Goal: Communication & Community: Answer question/provide support

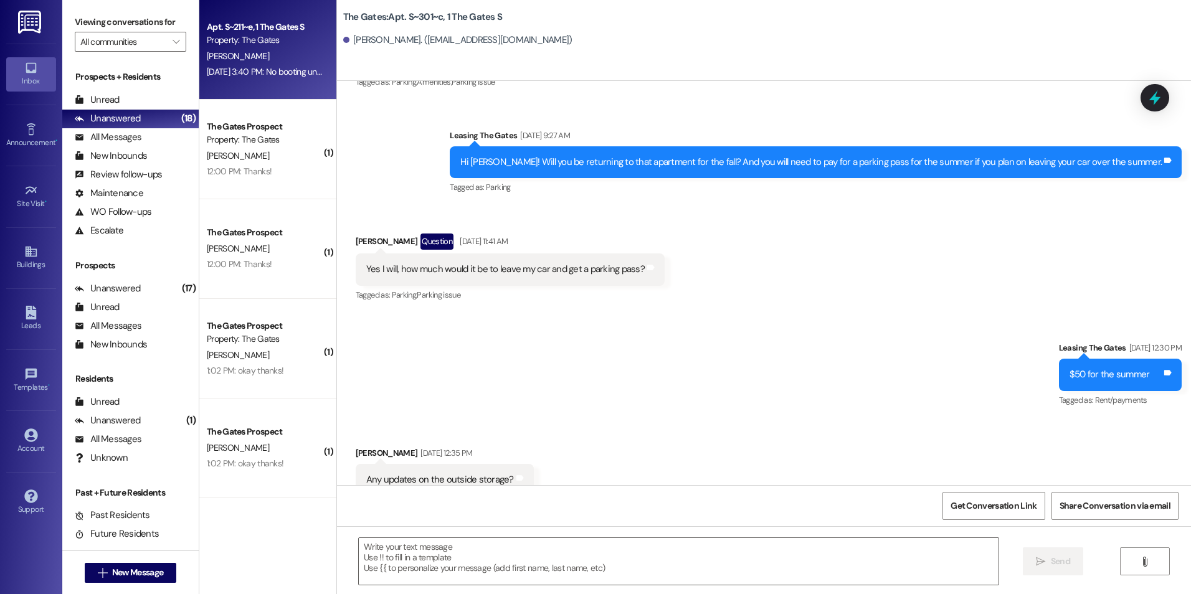
click at [258, 66] on div "[DATE] 3:40 PM: No booting until next week, right? [DATE] 3:40 PM: No booting u…" at bounding box center [296, 71] width 178 height 11
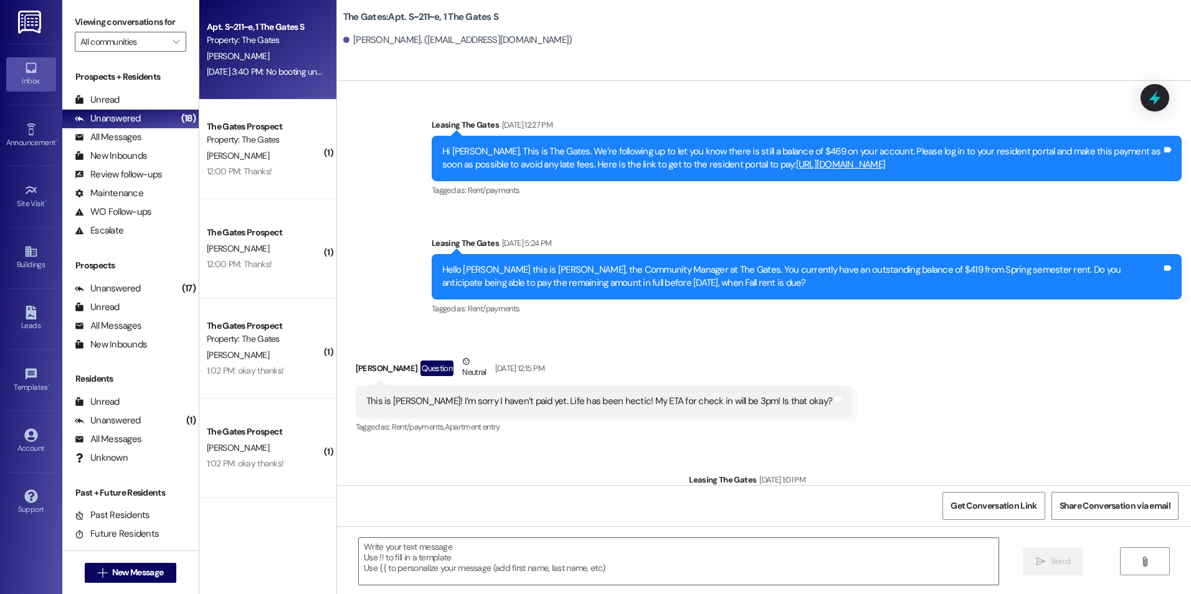
scroll to position [4550, 0]
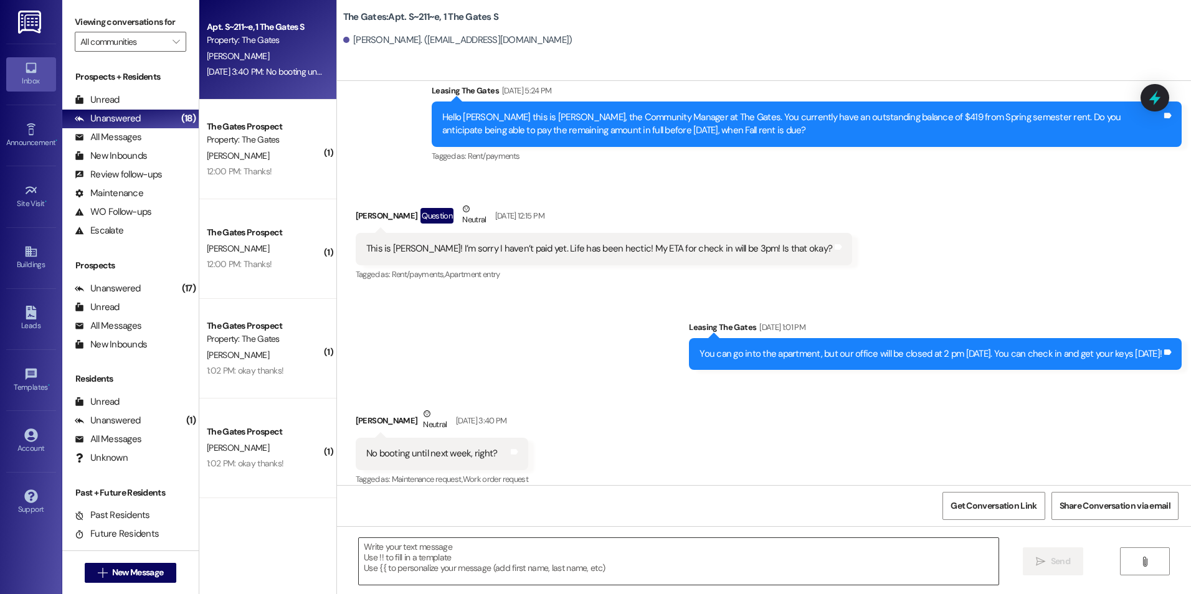
click at [537, 546] on textarea at bounding box center [678, 561] width 639 height 47
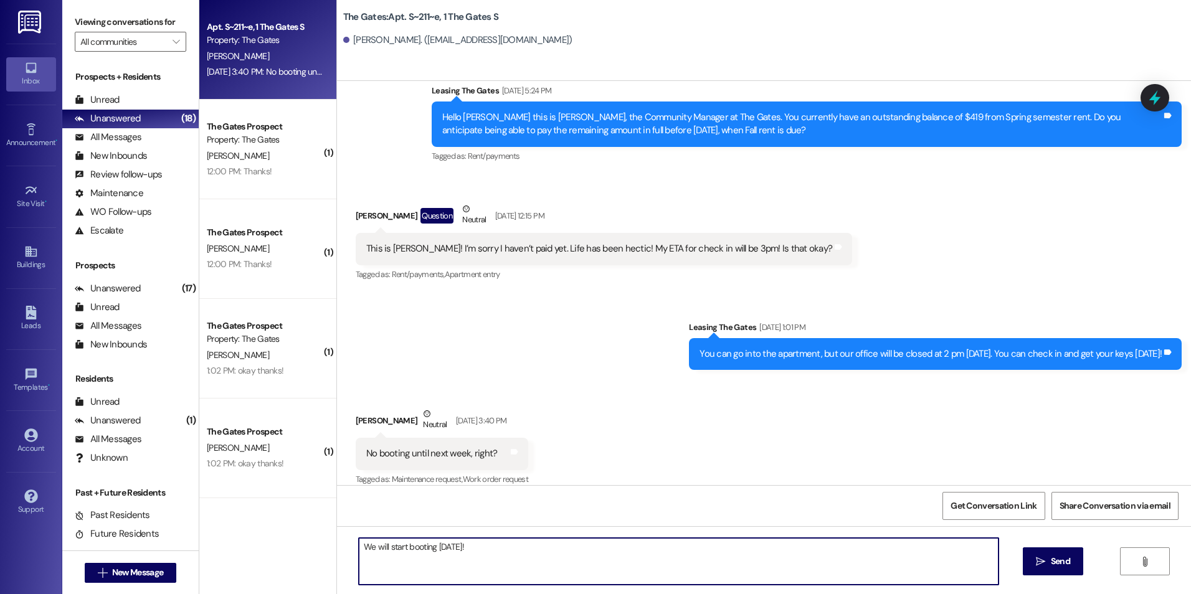
click at [511, 541] on textarea "We will start booting [DATE]!" at bounding box center [678, 561] width 639 height 47
type textarea "We will start booting [DATE]!"
click at [1044, 563] on icon "" at bounding box center [1040, 562] width 9 height 10
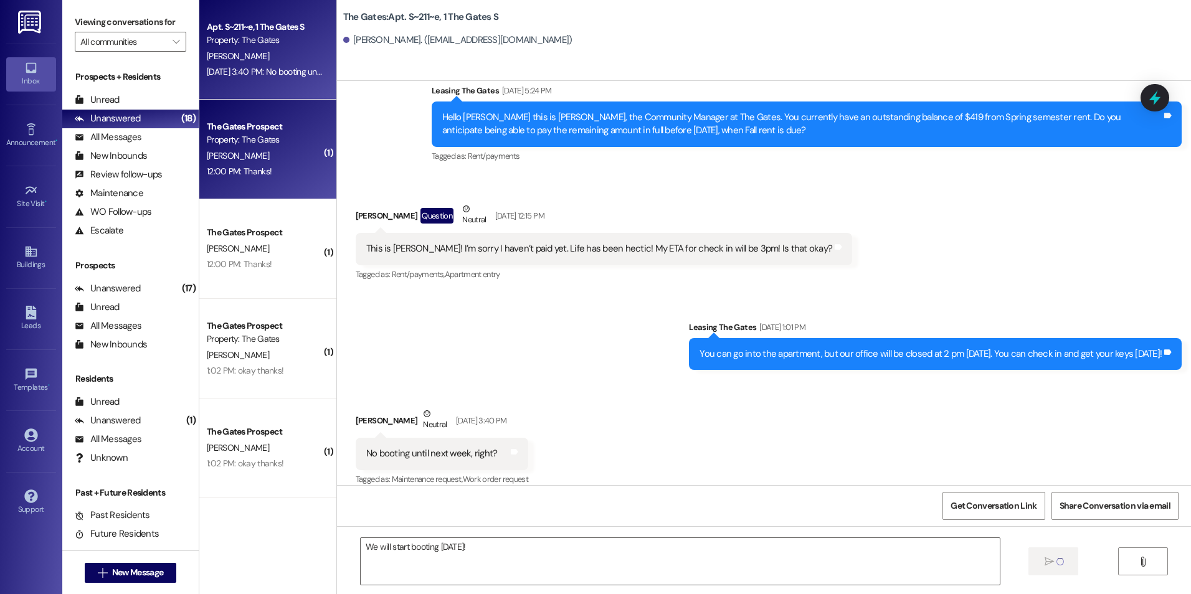
click at [219, 162] on div "[PERSON_NAME]" at bounding box center [265, 156] width 118 height 16
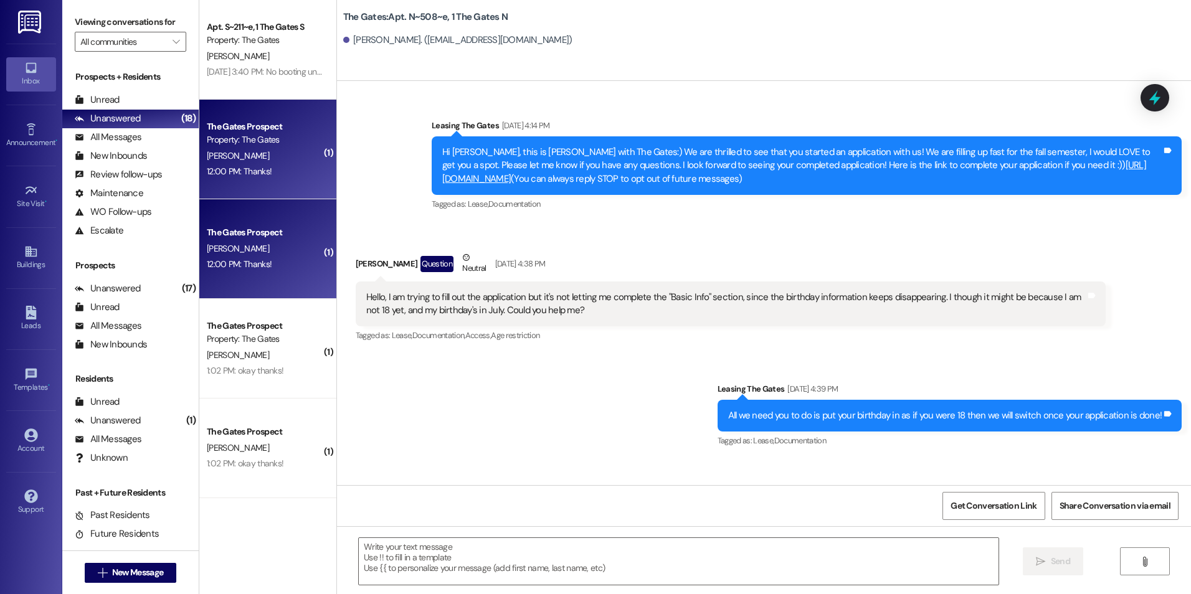
scroll to position [30790, 0]
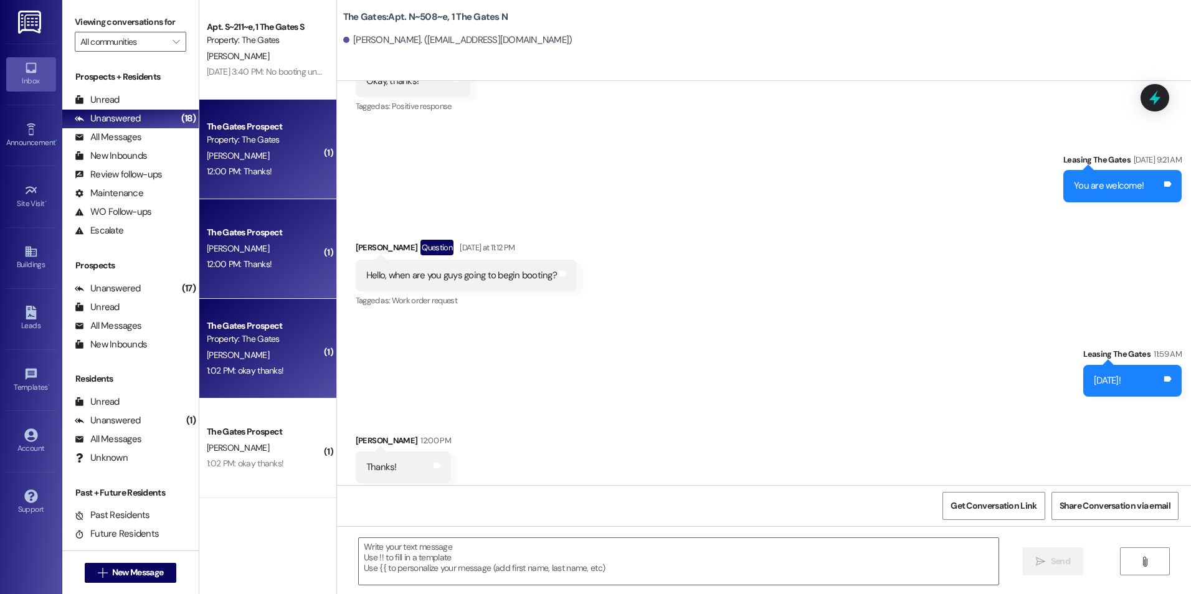
click at [274, 326] on div "The Gates Prospect" at bounding box center [264, 326] width 115 height 13
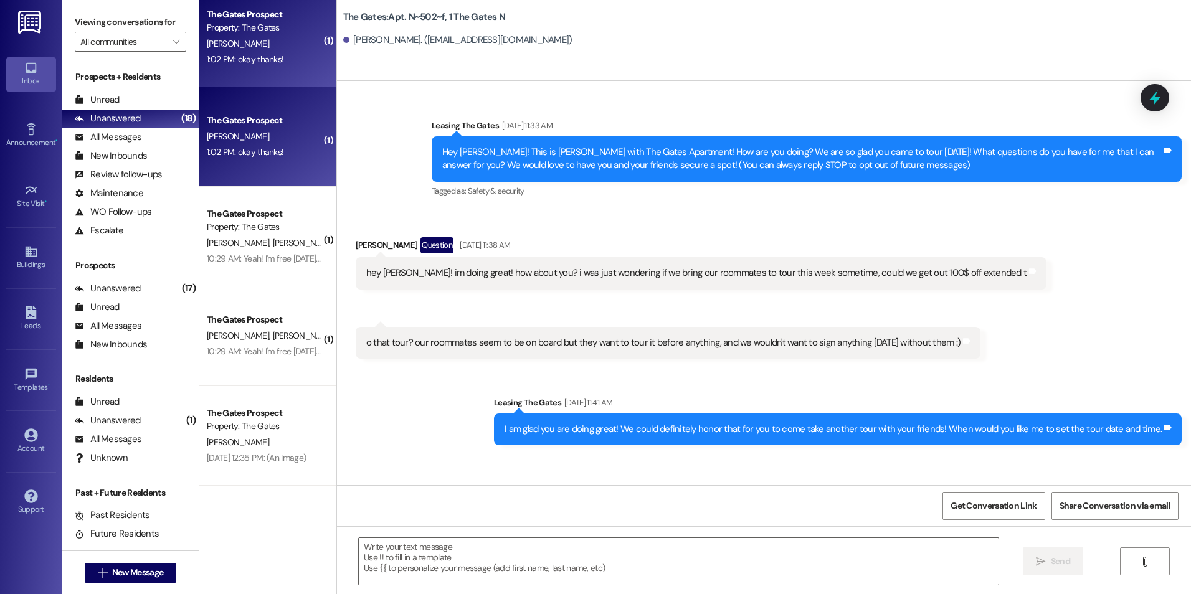
scroll to position [31346, 0]
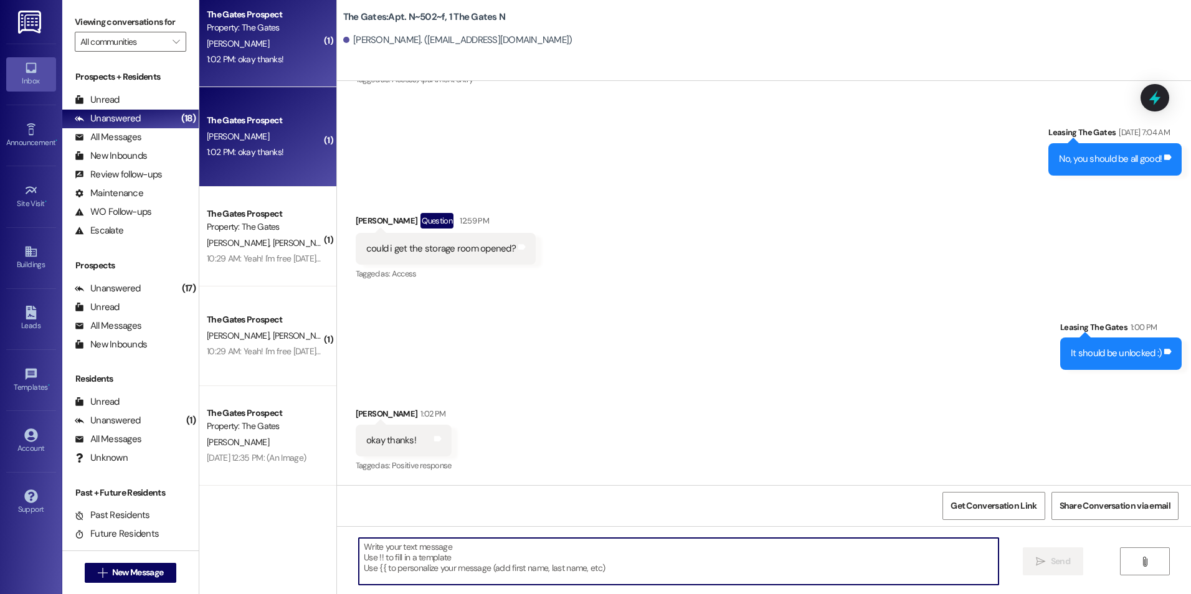
click at [428, 548] on textarea at bounding box center [678, 561] width 639 height 47
type textarea "Of course!!"
click at [1052, 563] on span "Send" at bounding box center [1060, 561] width 19 height 13
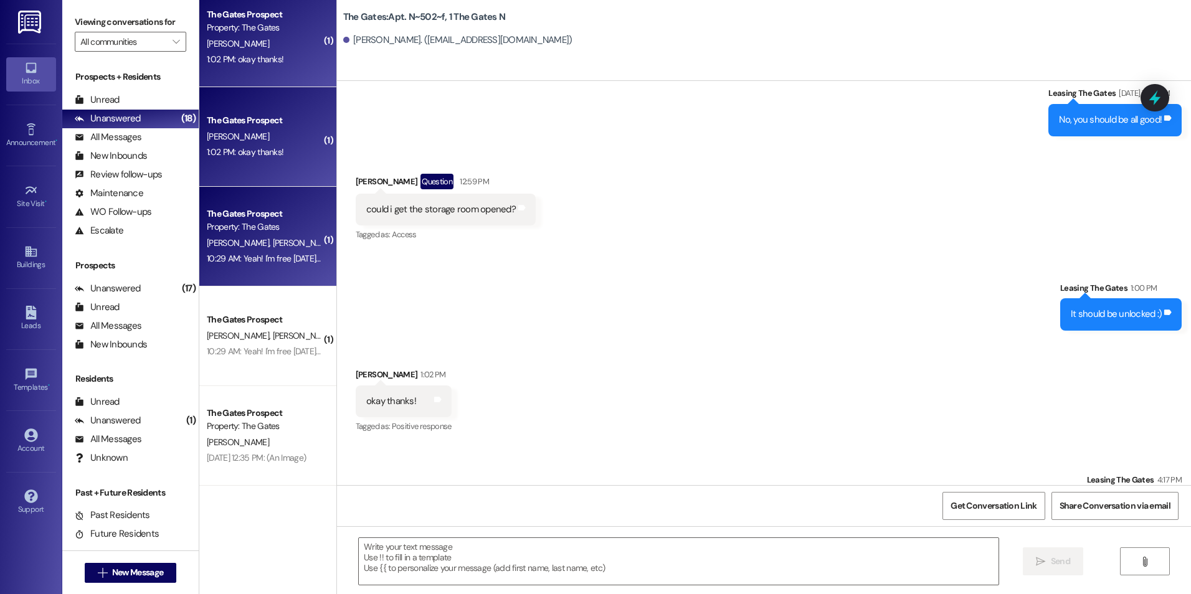
click at [278, 258] on div "10:29 AM: Yeah! I'm free [DATE] (evening), [DATE] (evening) and [DATE] (afterno…" at bounding box center [351, 258] width 289 height 11
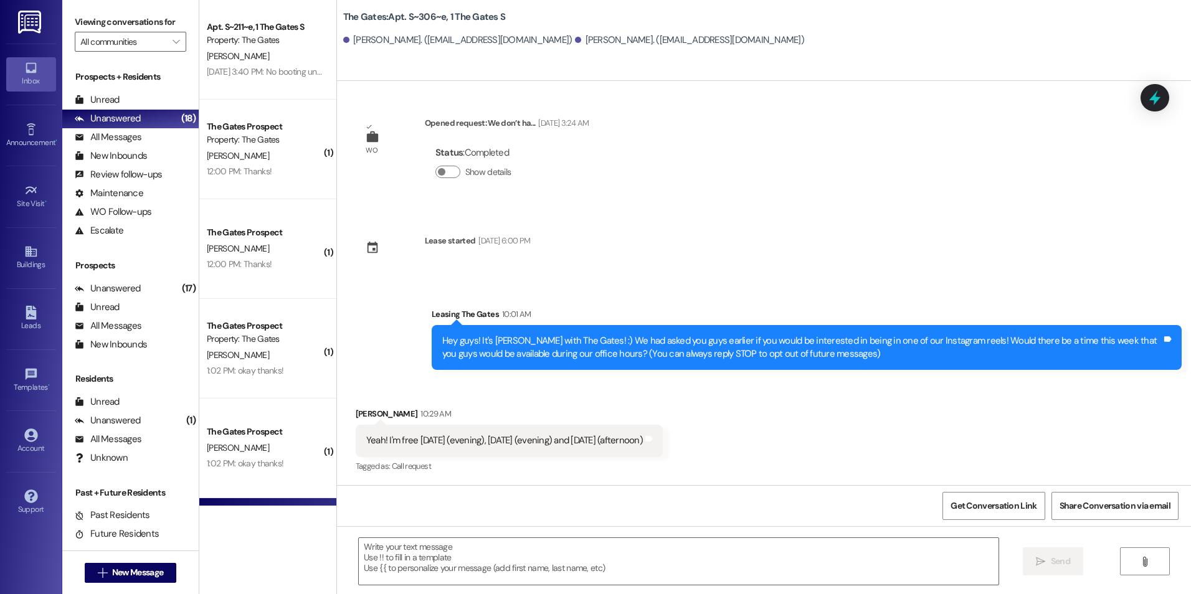
scroll to position [0, 0]
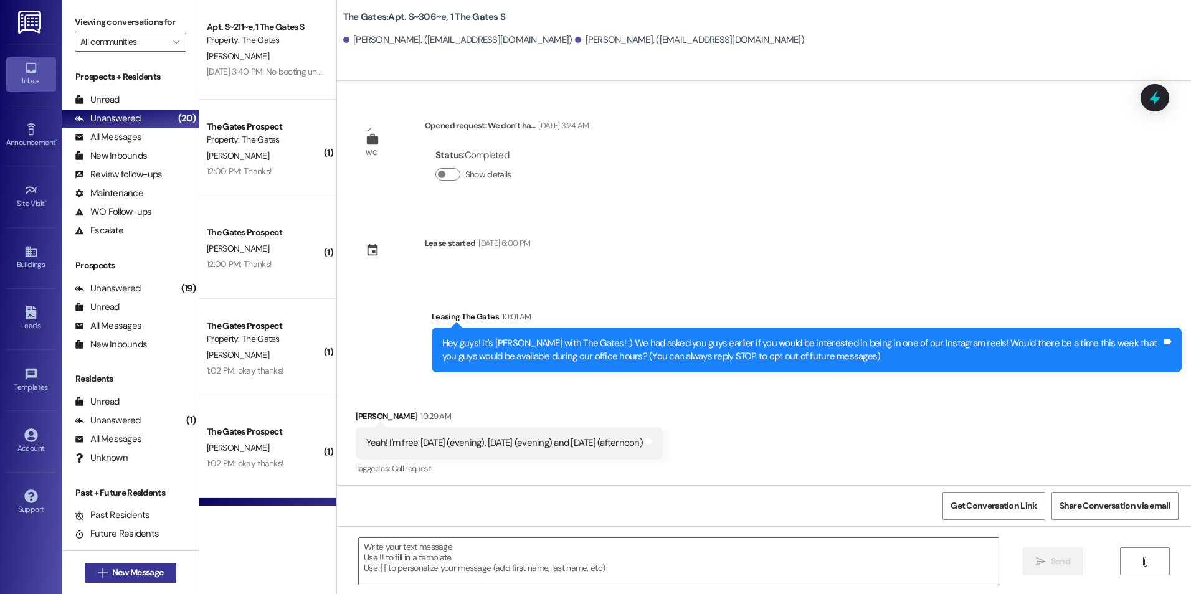
click at [138, 578] on span "New Message" at bounding box center [137, 572] width 51 height 13
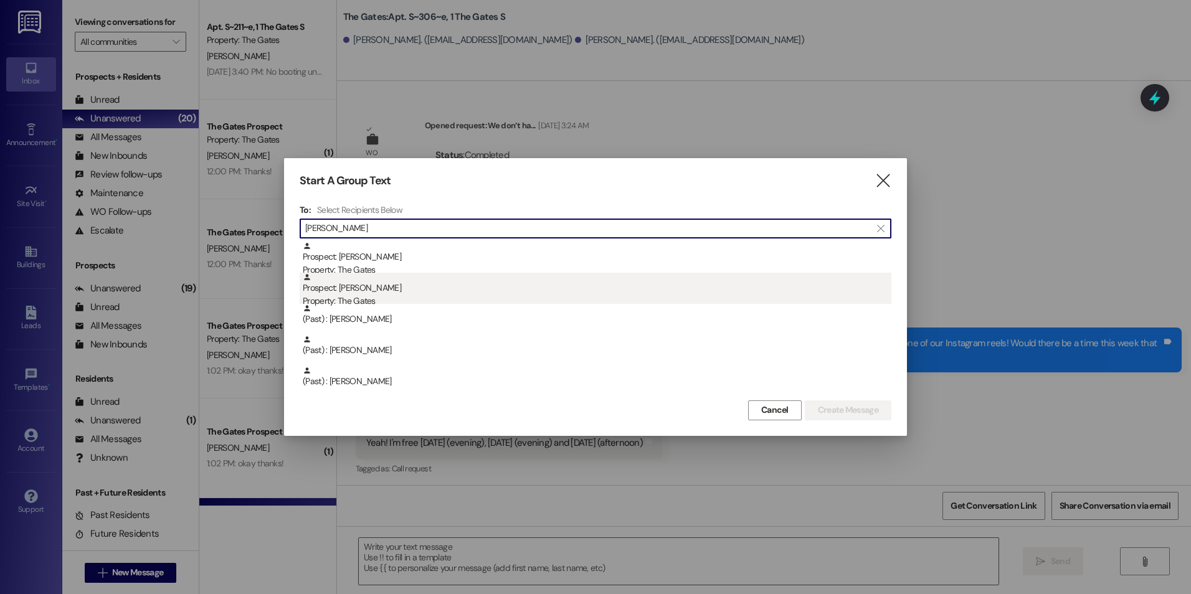
type input "[PERSON_NAME]"
click at [395, 273] on div "Prospect: [PERSON_NAME] Property: The Gates" at bounding box center [597, 291] width 589 height 36
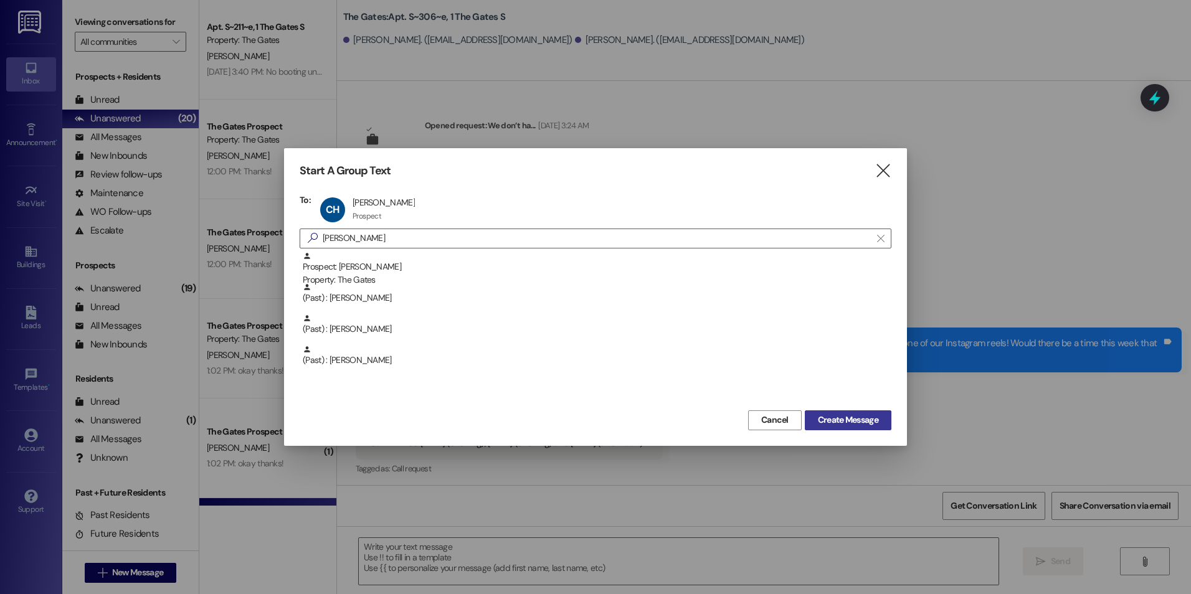
click at [844, 416] on span "Create Message" at bounding box center [848, 420] width 60 height 13
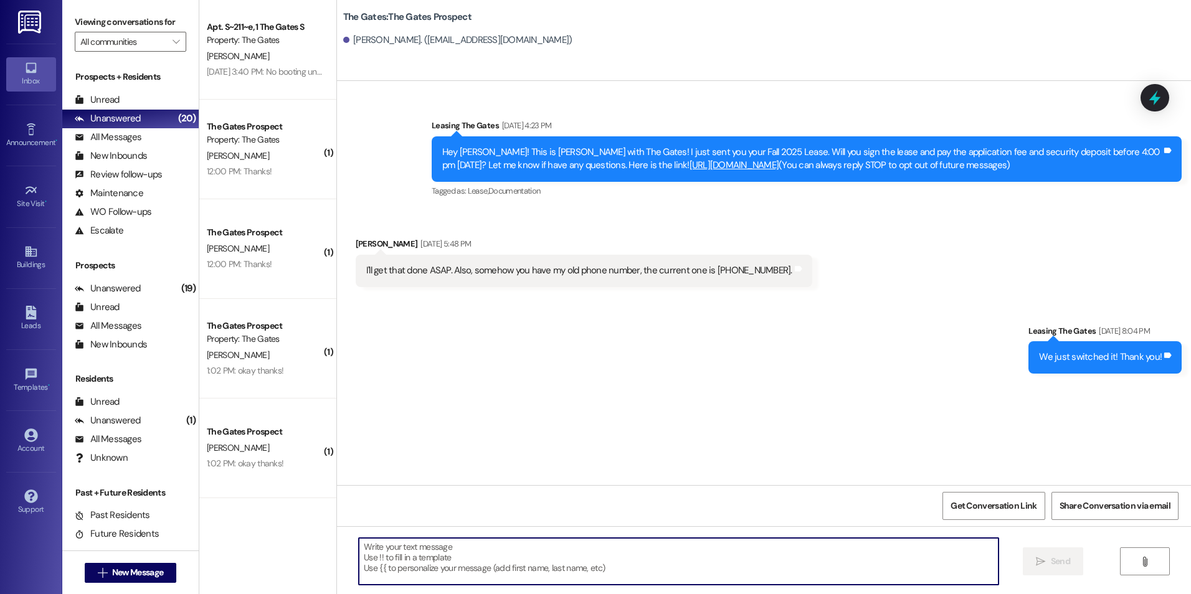
click at [490, 580] on textarea at bounding box center [678, 561] width 639 height 47
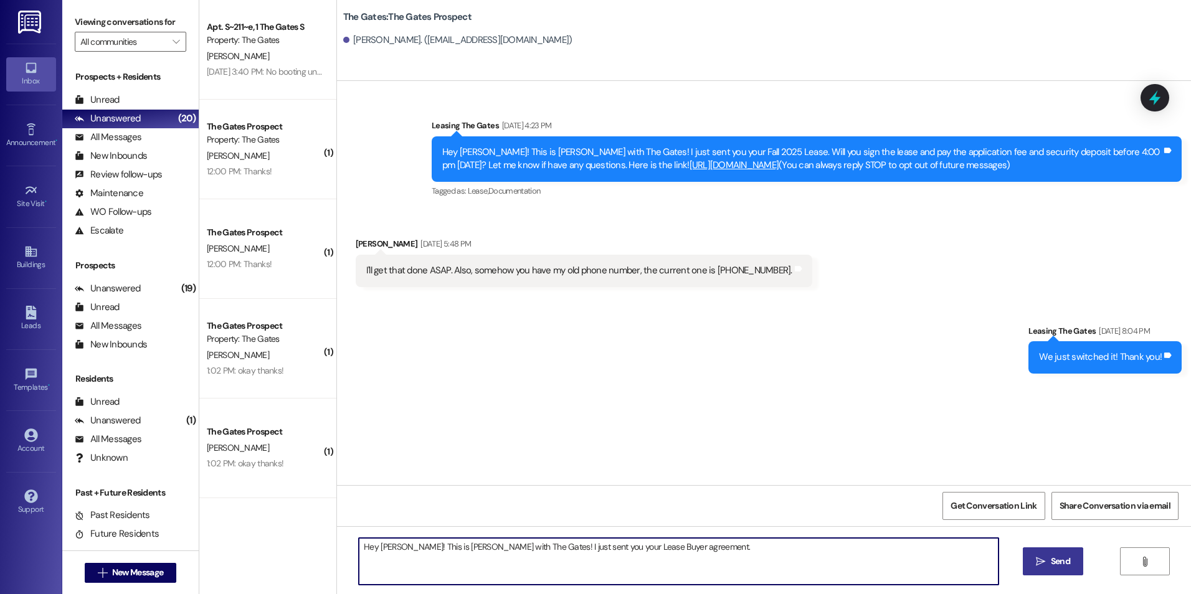
click at [694, 553] on textarea "Hey [PERSON_NAME]! This is [PERSON_NAME] with The Gates! I just sent you your L…" at bounding box center [678, 561] width 639 height 47
type textarea "Hey [PERSON_NAME]! This is [PERSON_NAME] with The Gates! I just sent you your L…"
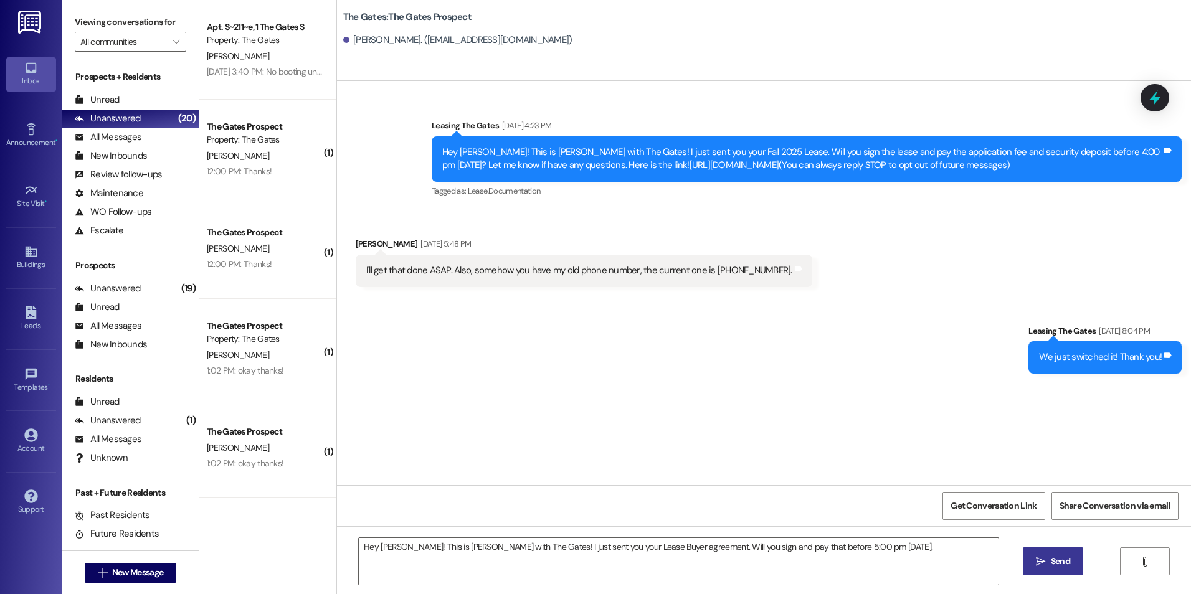
click at [1049, 556] on span "Send" at bounding box center [1061, 561] width 24 height 13
